Goal: Transaction & Acquisition: Purchase product/service

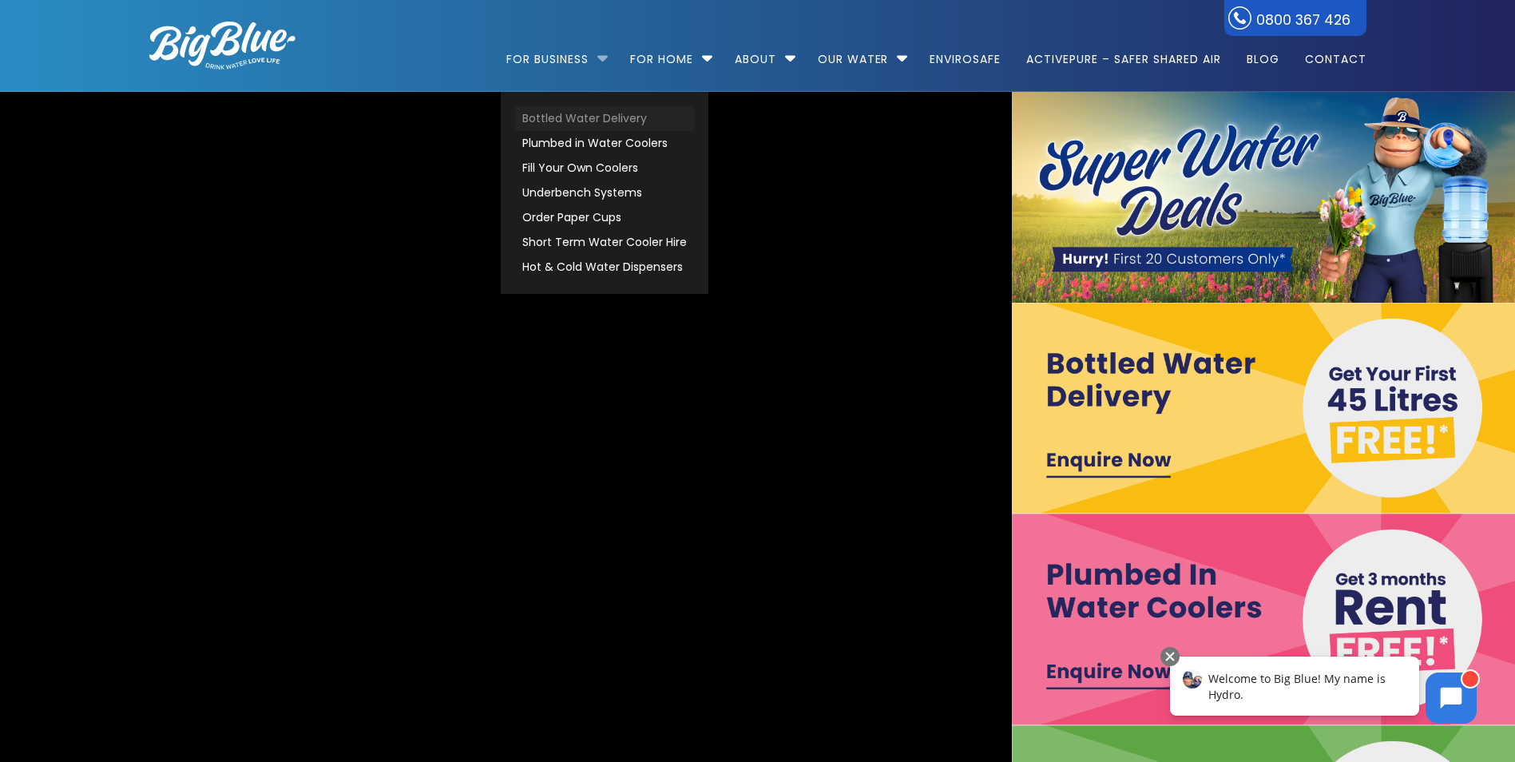
click at [586, 121] on link "Bottled Water Delivery" at bounding box center [604, 118] width 179 height 25
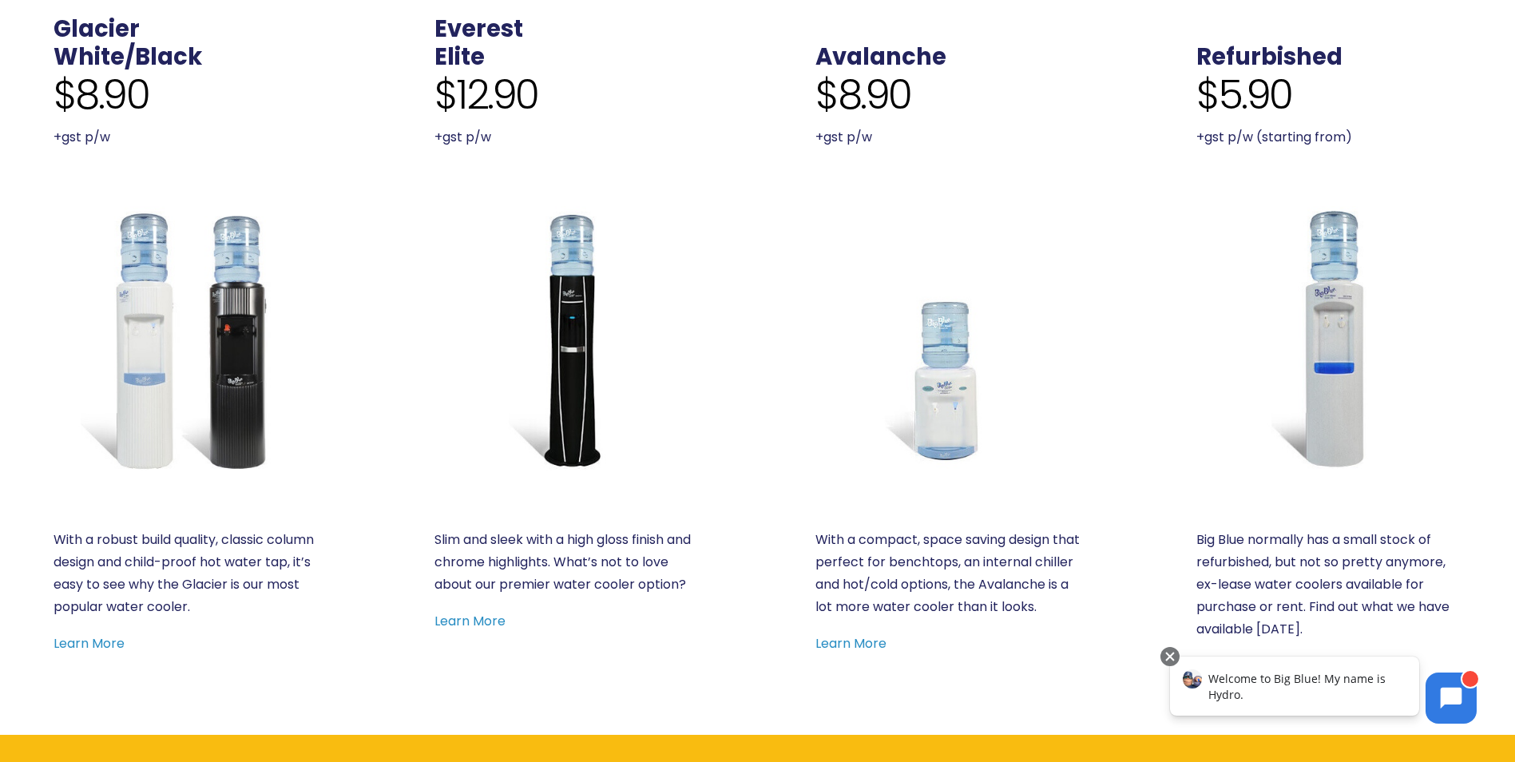
scroll to position [799, 0]
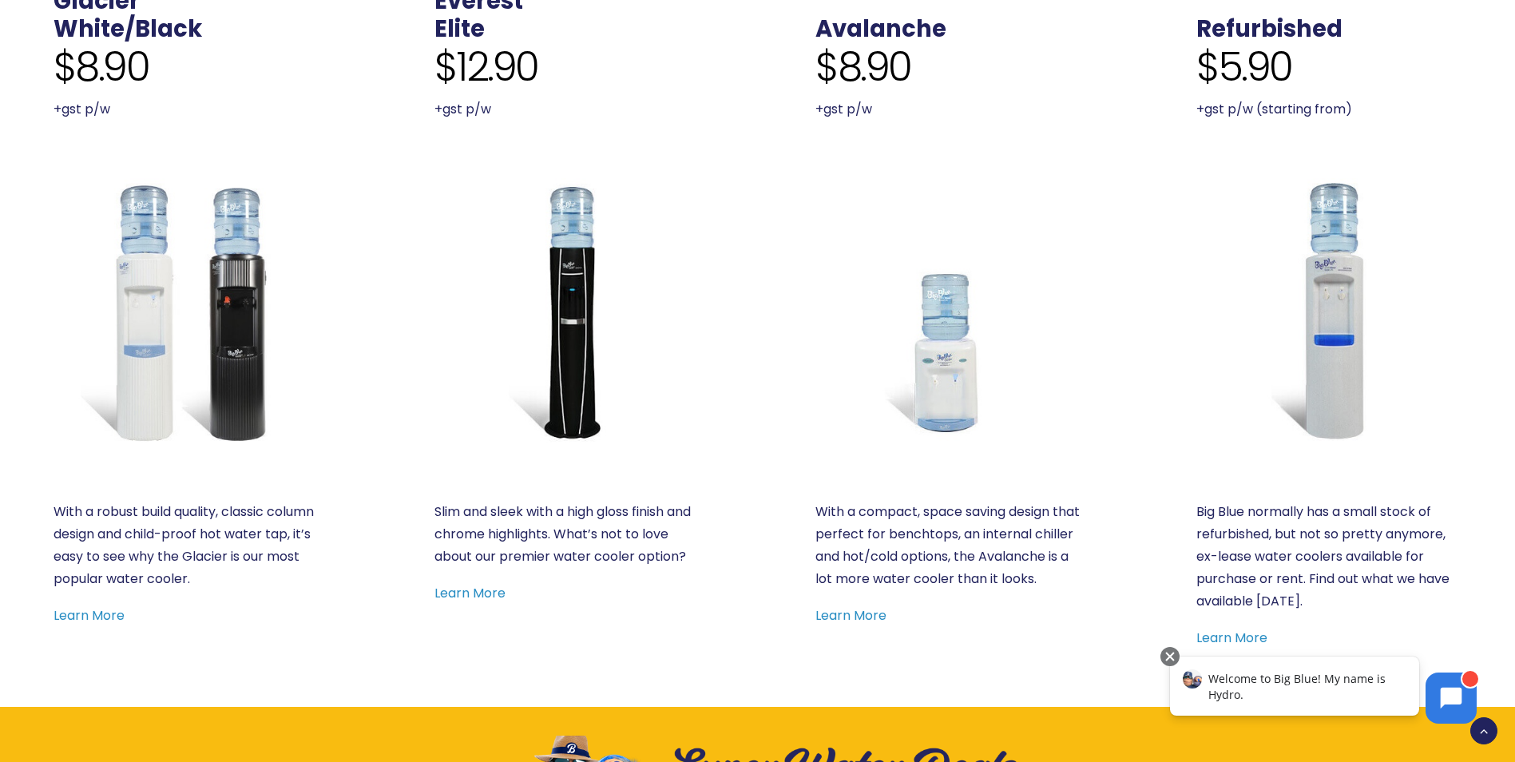
click at [256, 335] on img at bounding box center [186, 310] width 265 height 265
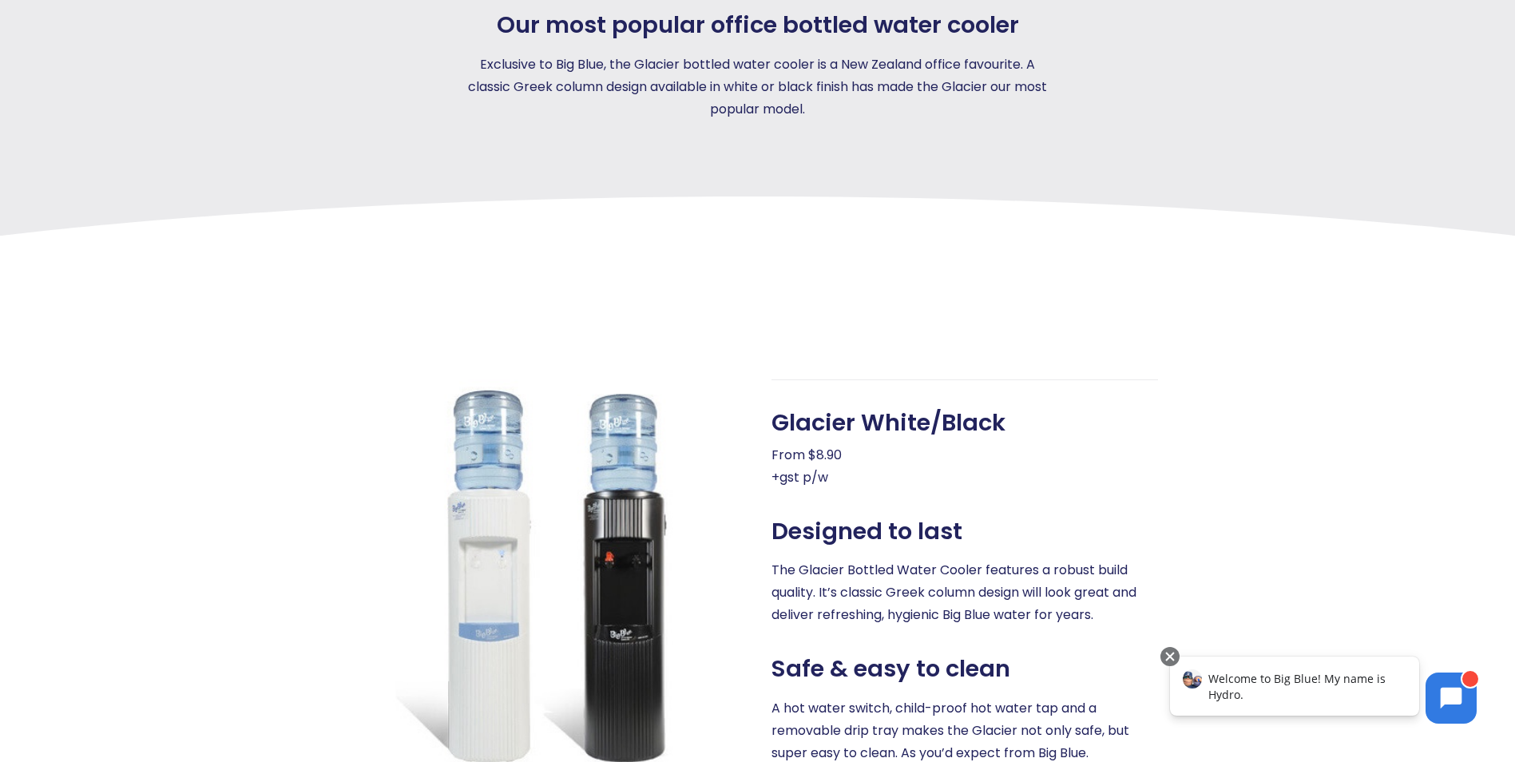
click at [868, 420] on span "Glacier White/Black" at bounding box center [889, 423] width 234 height 28
copy span "Glacier White/Black"
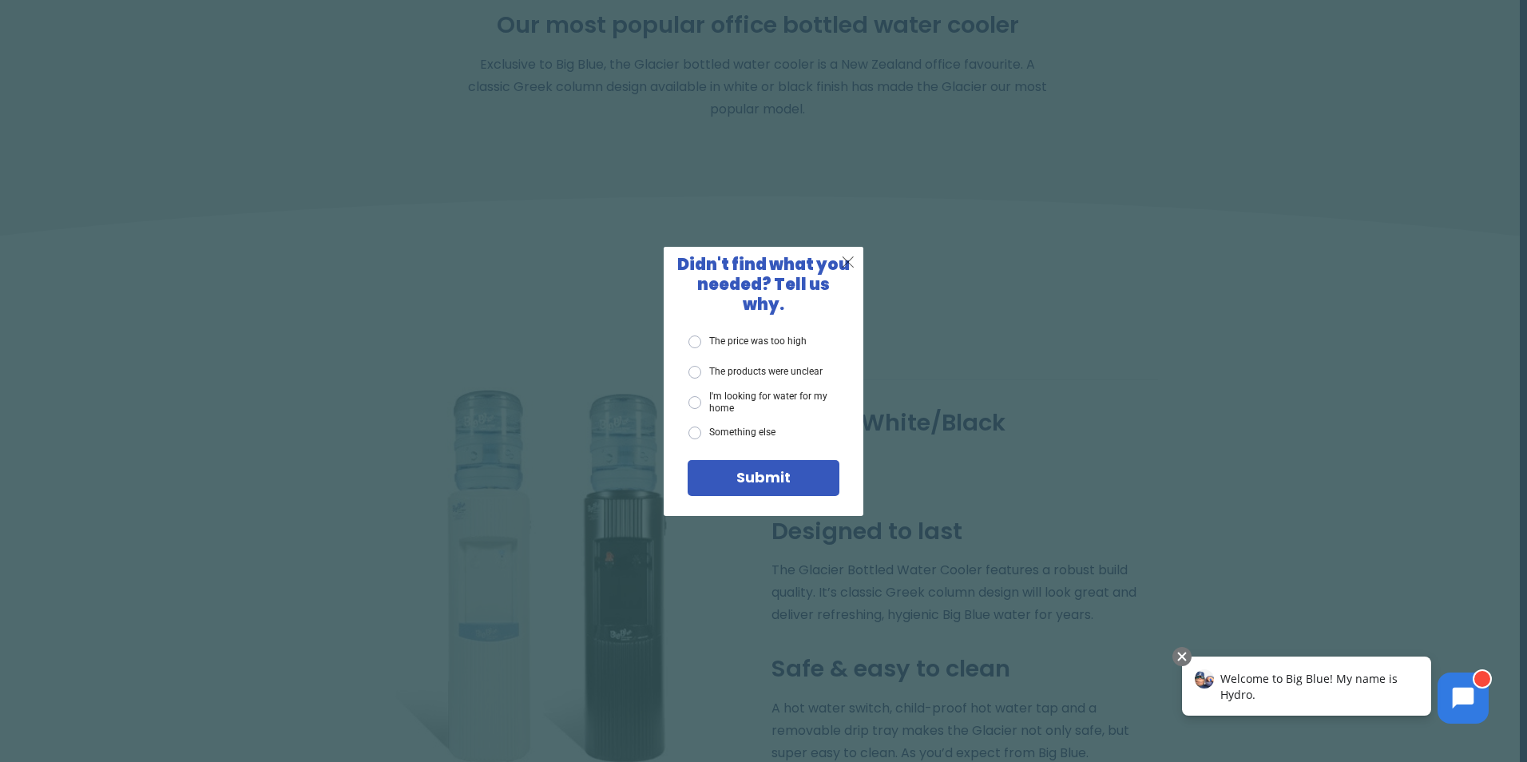
click at [849, 272] on span "X" at bounding box center [848, 262] width 14 height 20
